Goal: Transaction & Acquisition: Purchase product/service

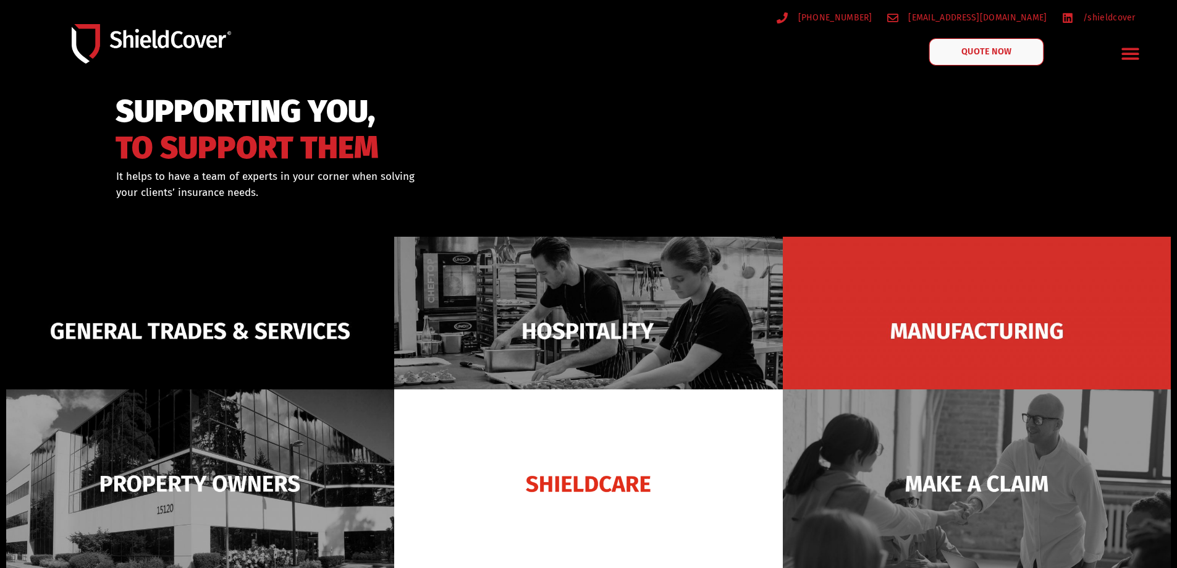
click at [991, 57] on link "QUOTE NOW" at bounding box center [986, 51] width 115 height 27
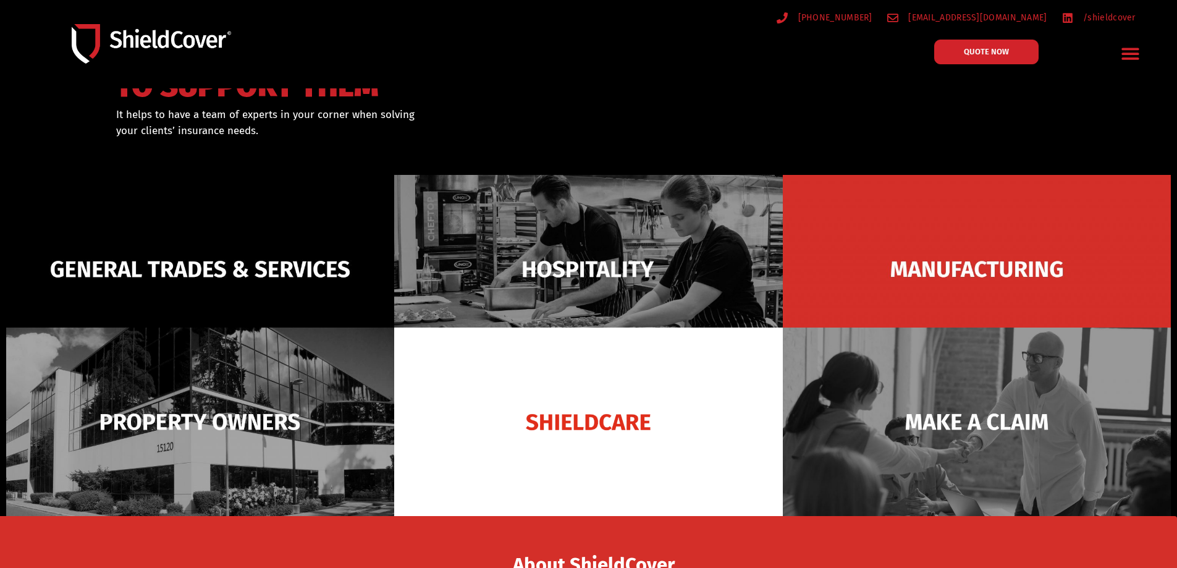
scroll to position [124, 0]
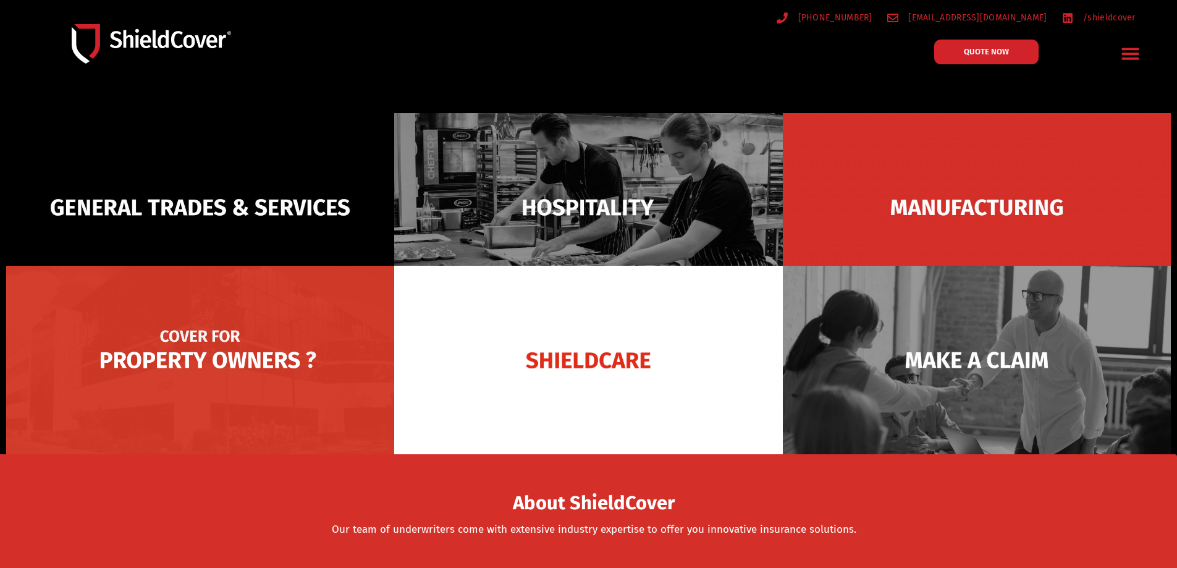
click at [260, 347] on img at bounding box center [200, 360] width 388 height 188
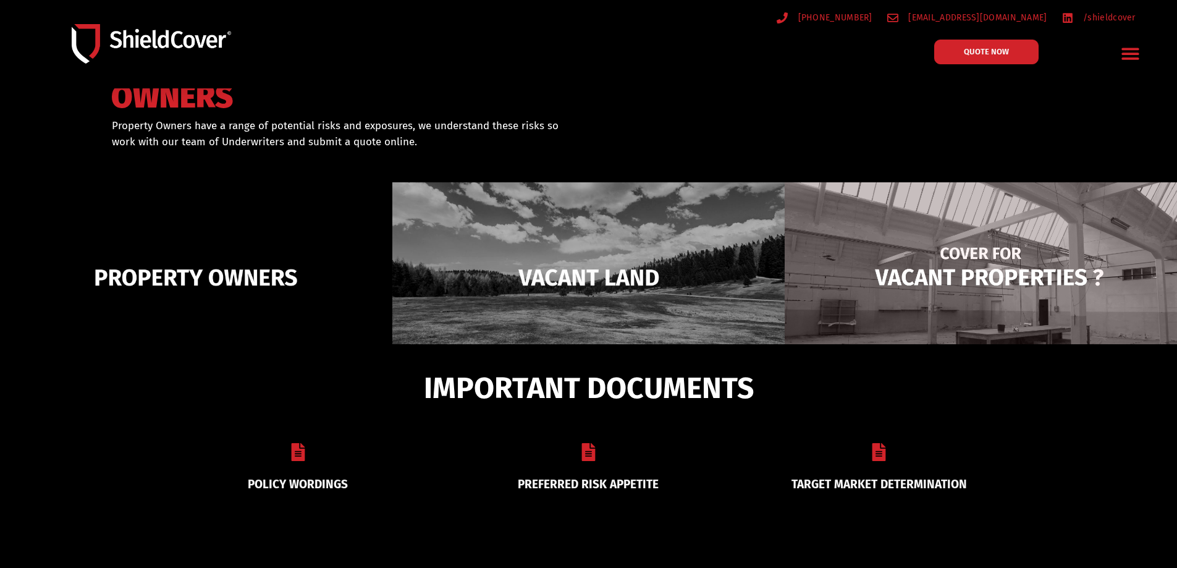
click at [863, 256] on img at bounding box center [981, 277] width 392 height 190
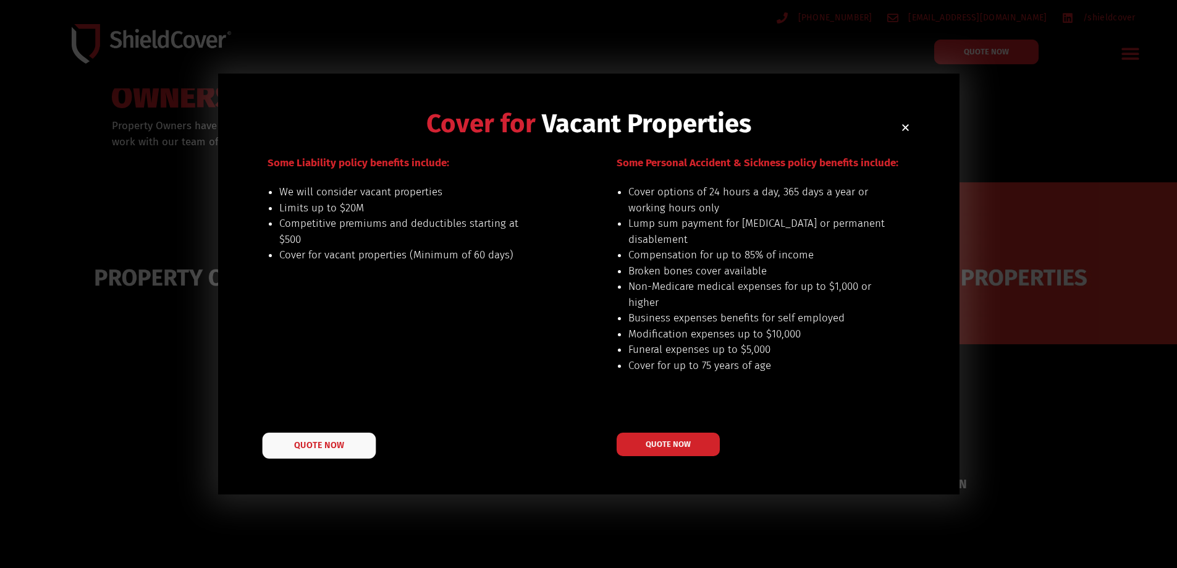
click at [329, 447] on span "QUOTE NOW" at bounding box center [318, 444] width 49 height 9
